Goal: Transaction & Acquisition: Purchase product/service

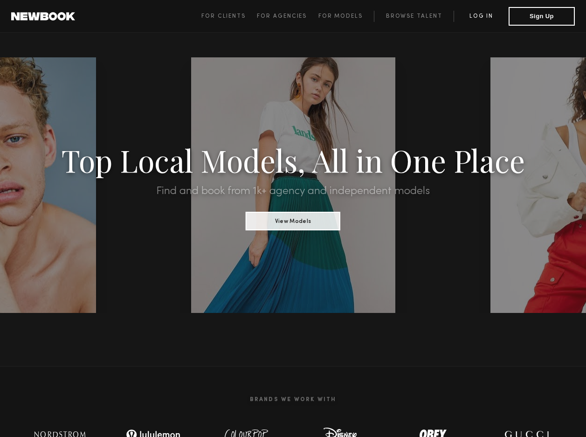
click at [479, 16] on link "Log in" at bounding box center [481, 16] width 55 height 11
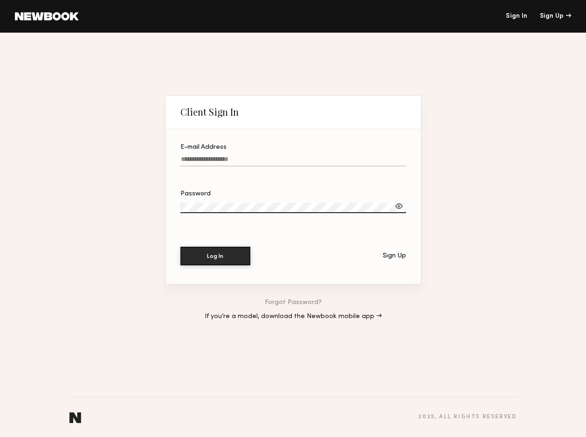
click at [269, 160] on input "E-mail Address" at bounding box center [293, 161] width 226 height 11
type input "**********"
click at [398, 208] on div at bounding box center [398, 205] width 9 height 9
click at [227, 256] on button "Log In" at bounding box center [215, 255] width 70 height 19
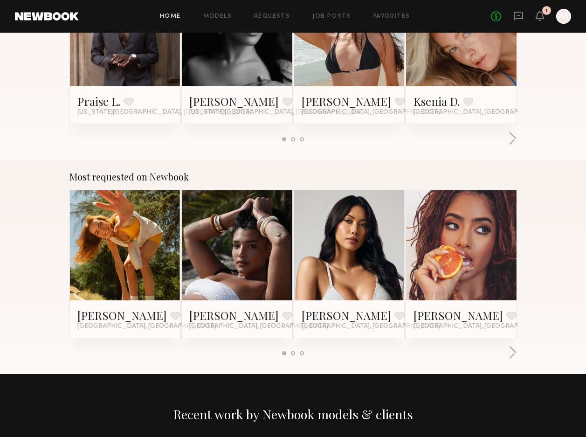
scroll to position [665, 0]
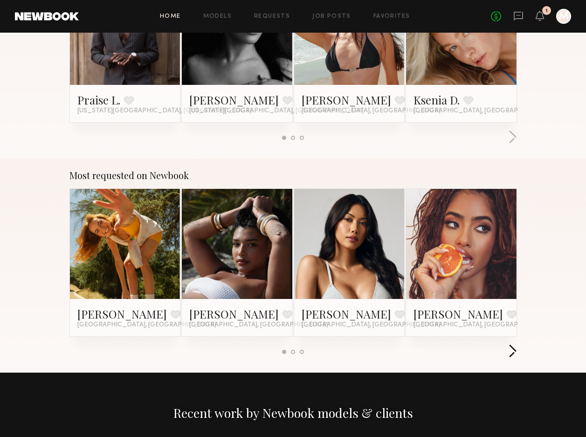
click at [513, 353] on button "button" at bounding box center [512, 351] width 9 height 15
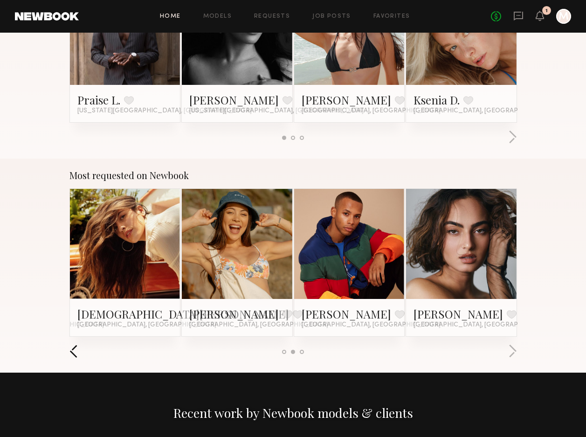
click at [77, 356] on button "button" at bounding box center [73, 351] width 9 height 15
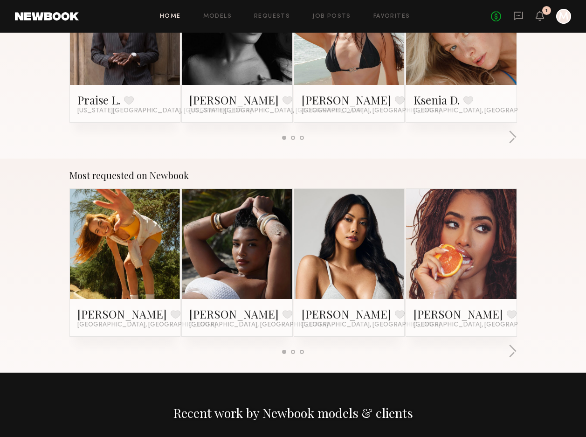
click at [117, 267] on link at bounding box center [125, 244] width 51 height 110
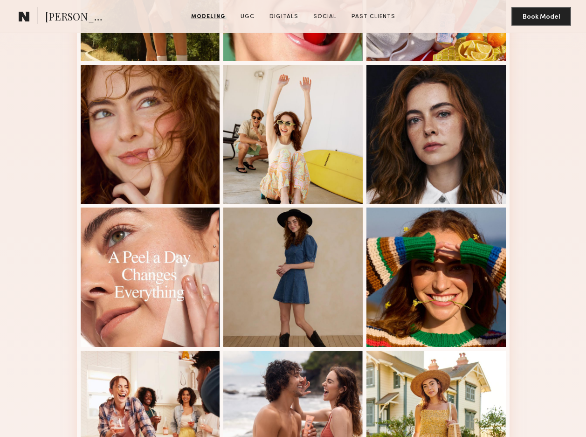
scroll to position [345, 0]
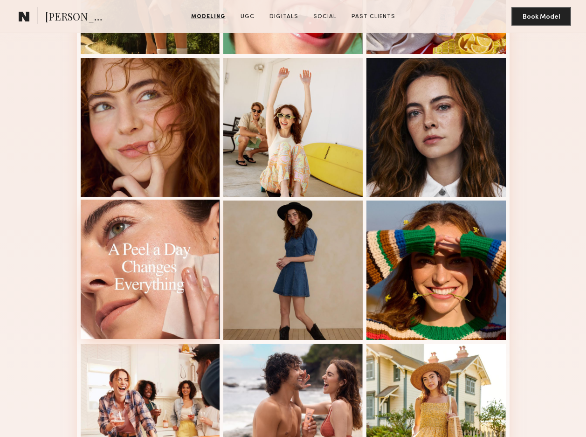
click at [168, 239] on div at bounding box center [150, 269] width 139 height 139
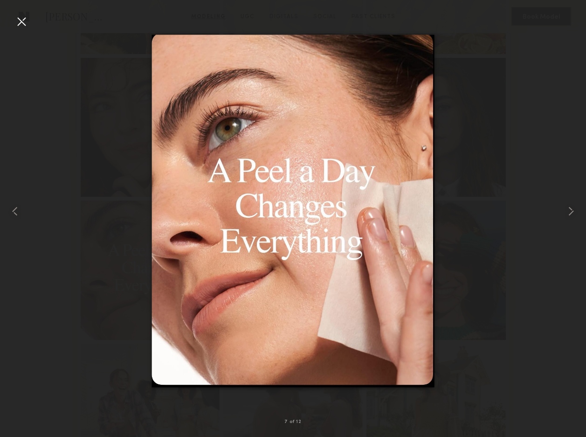
click at [19, 21] on div at bounding box center [21, 21] width 15 height 15
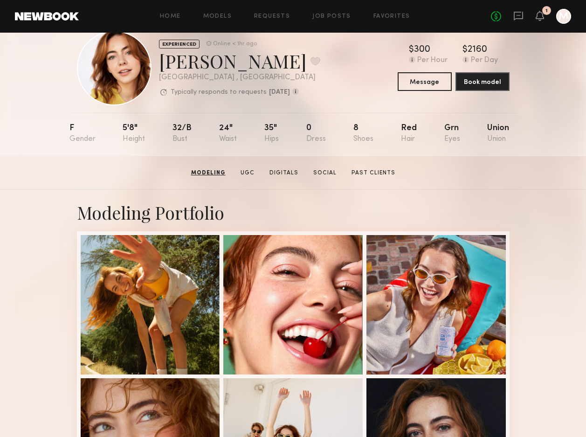
scroll to position [0, 0]
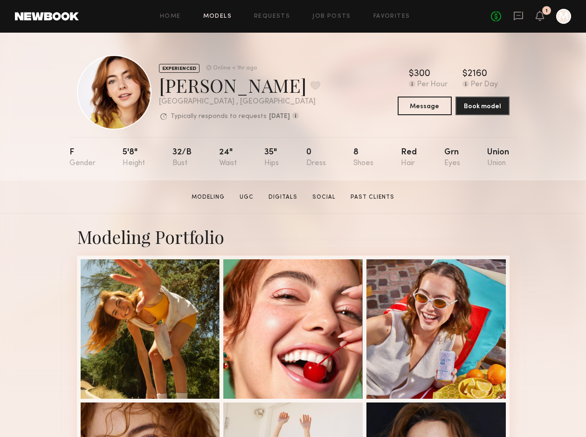
click at [221, 16] on link "Models" at bounding box center [217, 17] width 28 height 6
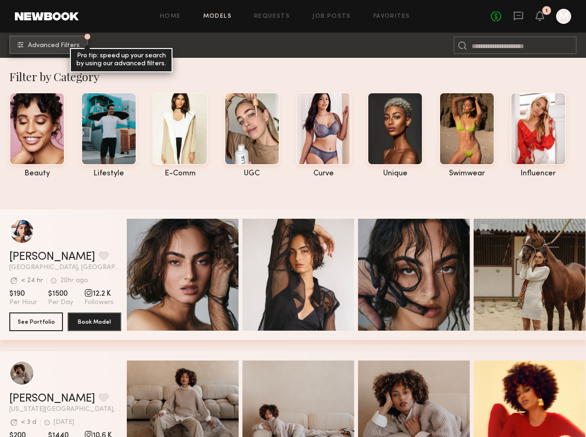
click at [41, 46] on span "Advanced Filters" at bounding box center [54, 45] width 52 height 7
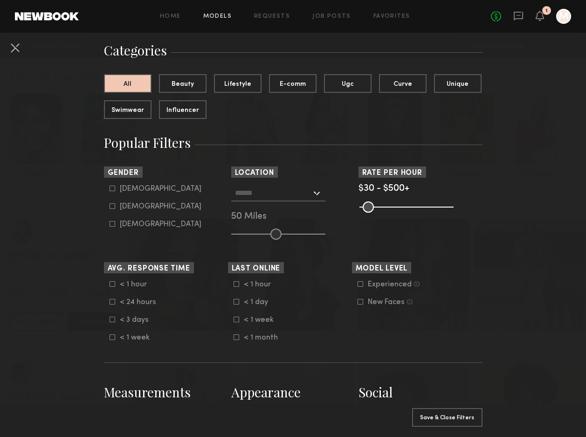
scroll to position [67, 0]
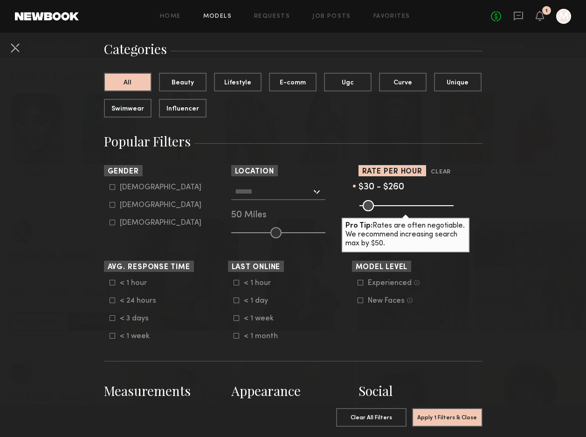
drag, startPoint x: 448, startPoint y: 203, endPoint x: 403, endPoint y: 207, distance: 44.5
type input "***"
click at [403, 207] on input "range" at bounding box center [406, 205] width 94 height 11
click at [183, 79] on button "Beauty" at bounding box center [183, 81] width 48 height 19
click at [114, 205] on icon at bounding box center [113, 205] width 6 height 6
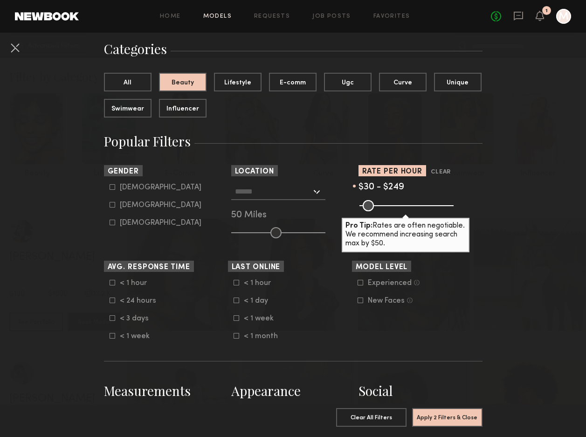
type input "**"
click at [287, 192] on input "text" at bounding box center [273, 191] width 76 height 16
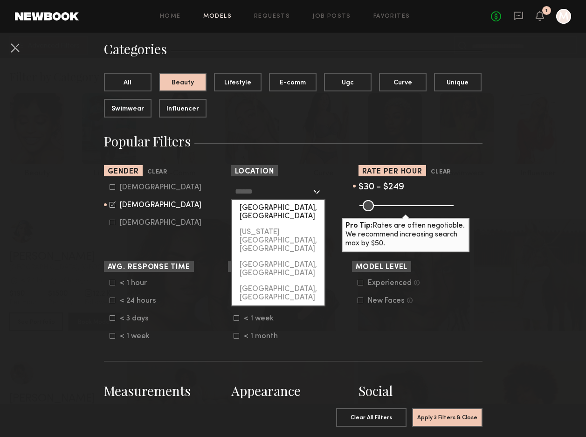
click at [286, 207] on div "[GEOGRAPHIC_DATA], [GEOGRAPHIC_DATA]" at bounding box center [278, 212] width 92 height 24
type input "**********"
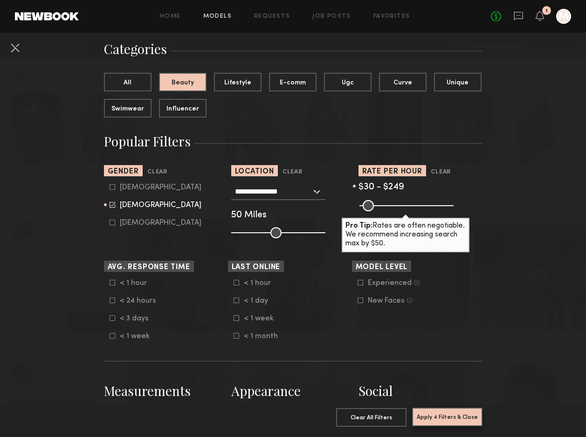
click at [446, 418] on button "Apply 4 Filters & Close" at bounding box center [447, 416] width 70 height 19
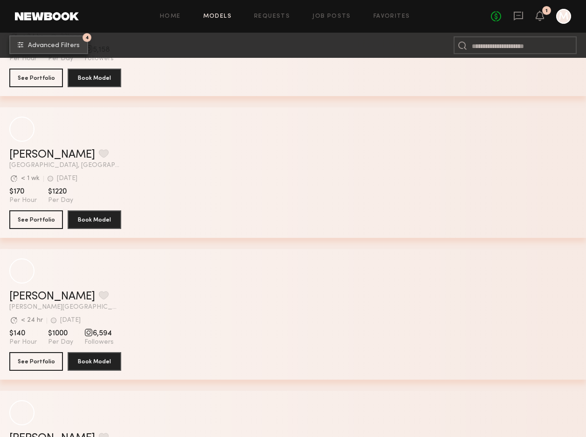
scroll to position [2658, 0]
